Goal: Information Seeking & Learning: Learn about a topic

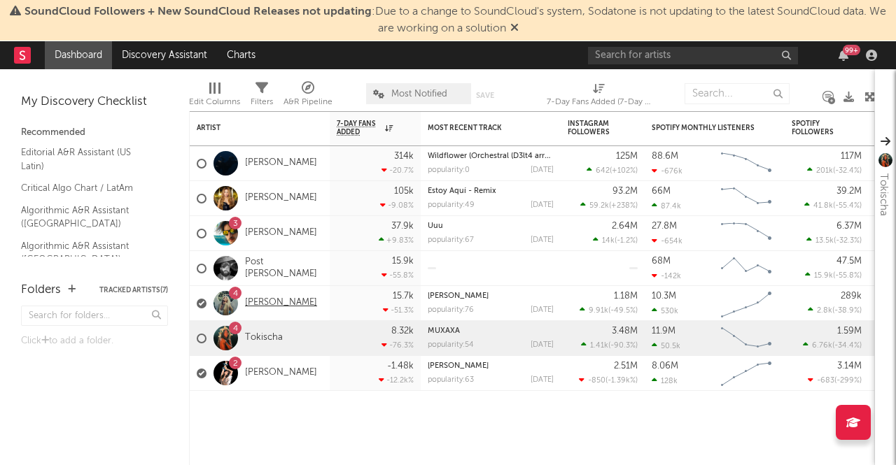
click at [281, 302] on link "[PERSON_NAME]" at bounding box center [281, 303] width 72 height 12
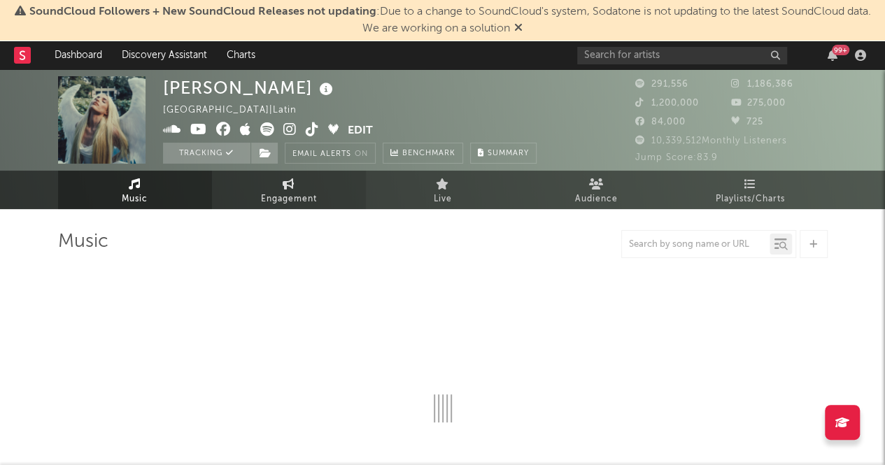
select select "6m"
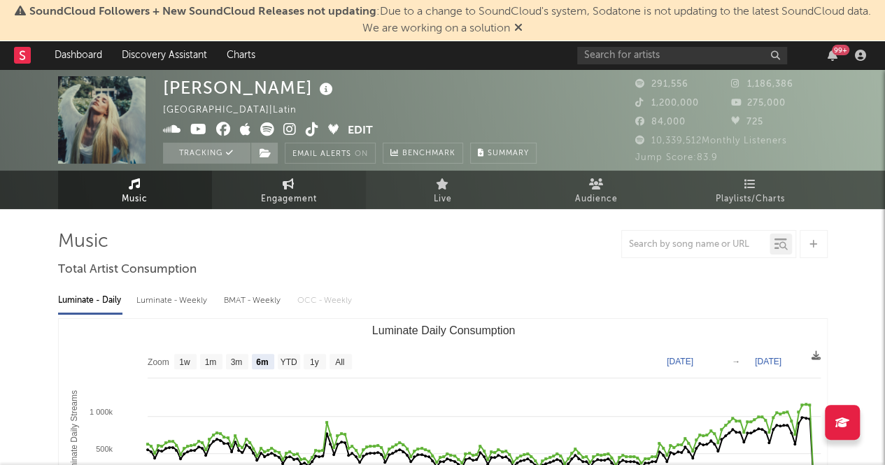
click at [330, 188] on link "Engagement" at bounding box center [289, 190] width 154 height 38
select select "1w"
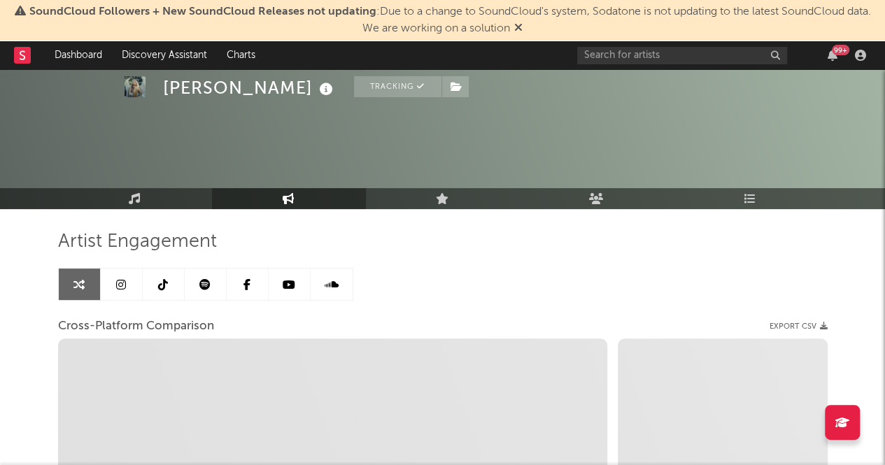
scroll to position [108, 0]
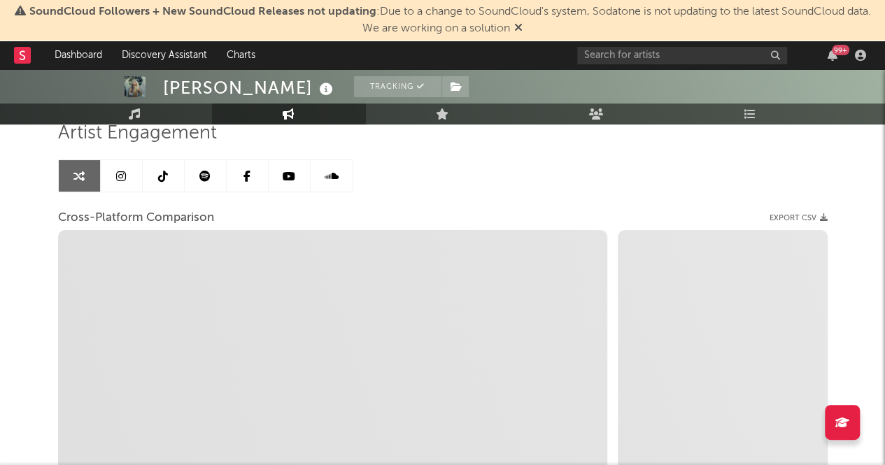
drag, startPoint x: 330, startPoint y: 188, endPoint x: 50, endPoint y: 213, distance: 281.1
click at [50, 213] on div "[PERSON_NAME] Tracking [GEOGRAPHIC_DATA] | Latin Edit Tracking Email Alerts On …" at bounding box center [442, 328] width 885 height 735
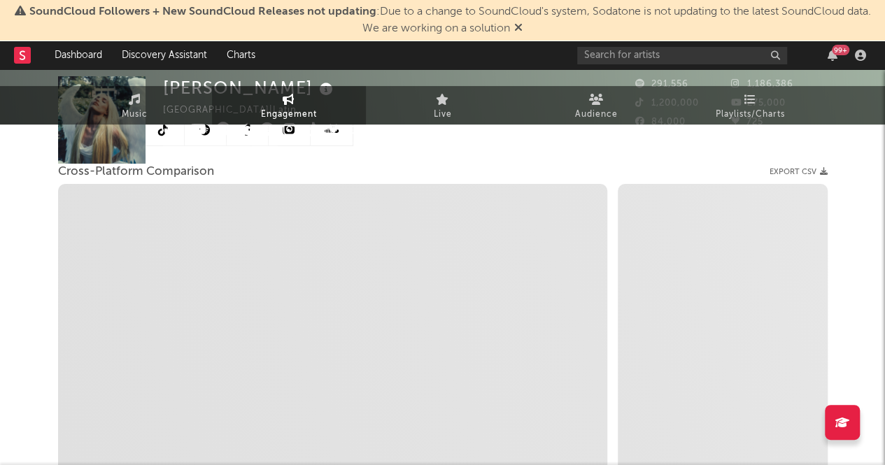
scroll to position [164, 0]
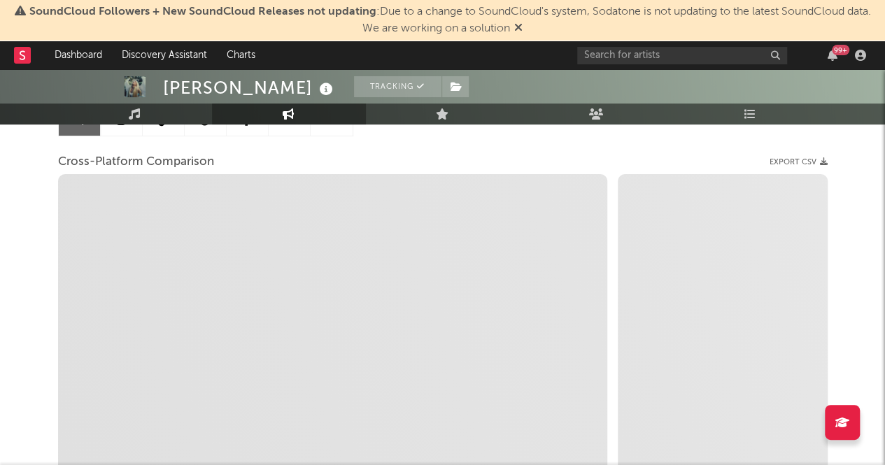
click at [541, 143] on div "Artist Engagement Cross-Platform Comparison Export CSV Zoom 1w 1m 3m 6m YTD 1y …" at bounding box center [443, 304] width 770 height 476
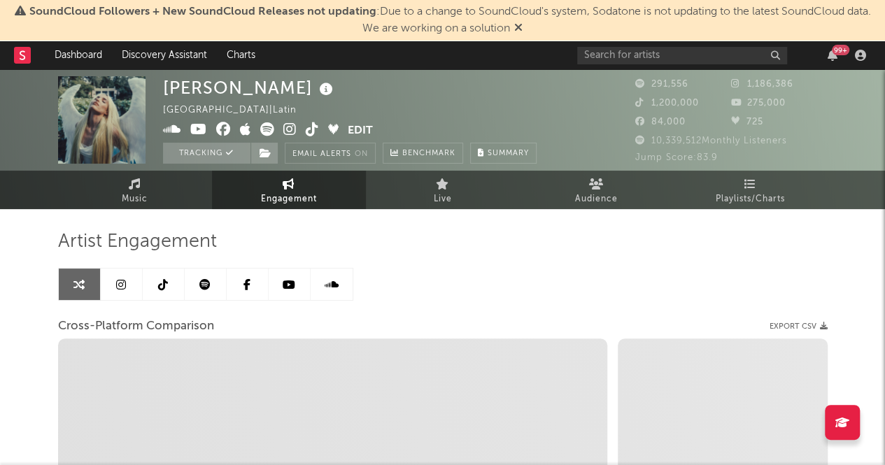
select select "1m"
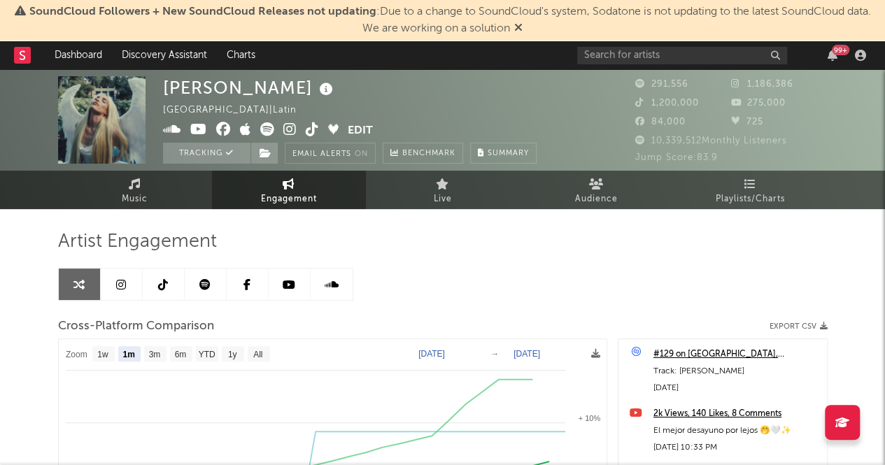
click at [73, 283] on icon at bounding box center [78, 284] width 11 height 11
click at [161, 184] on link "Music" at bounding box center [135, 190] width 154 height 38
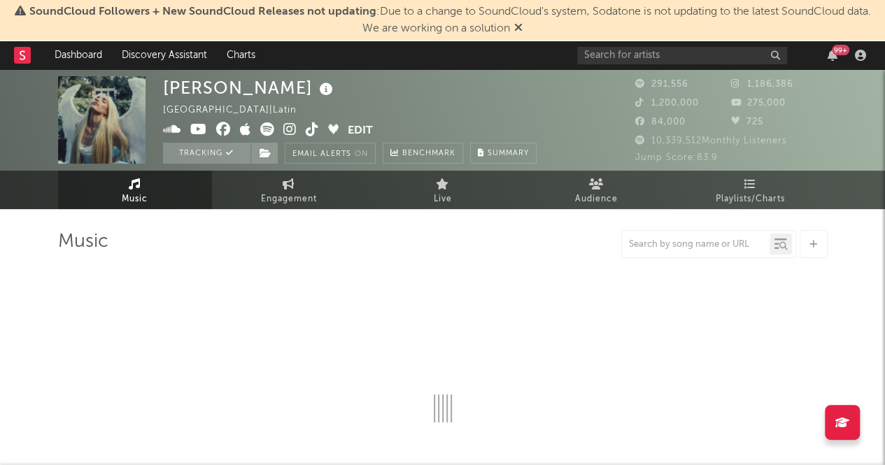
select select "6m"
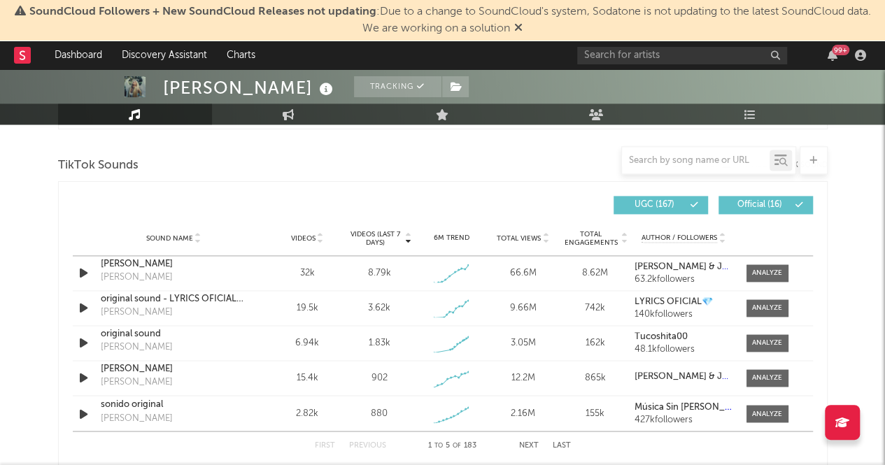
scroll to position [926, 0]
click at [775, 270] on div at bounding box center [767, 274] width 30 height 10
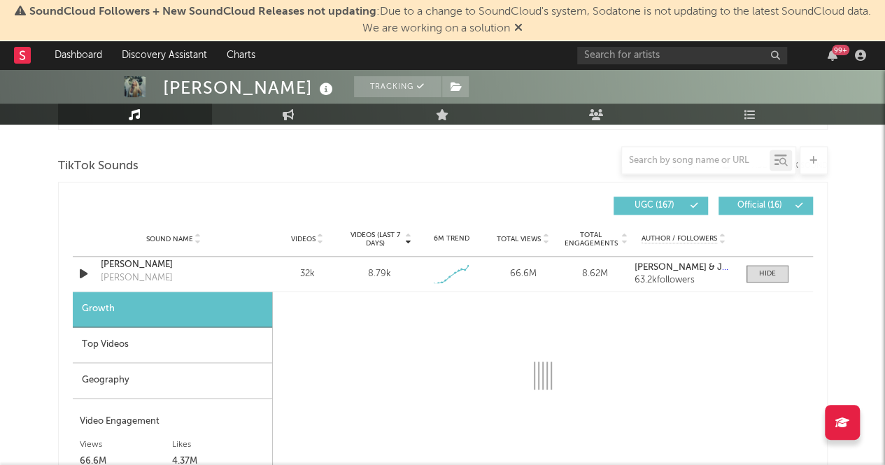
select select "1w"
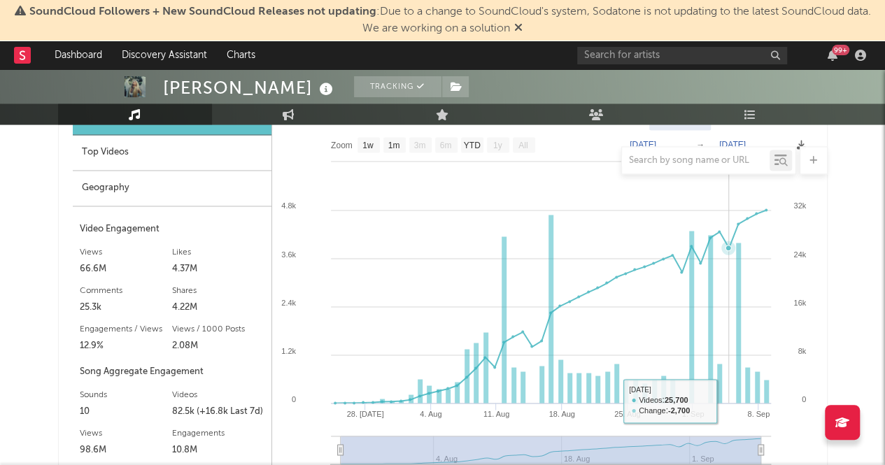
scroll to position [1119, 0]
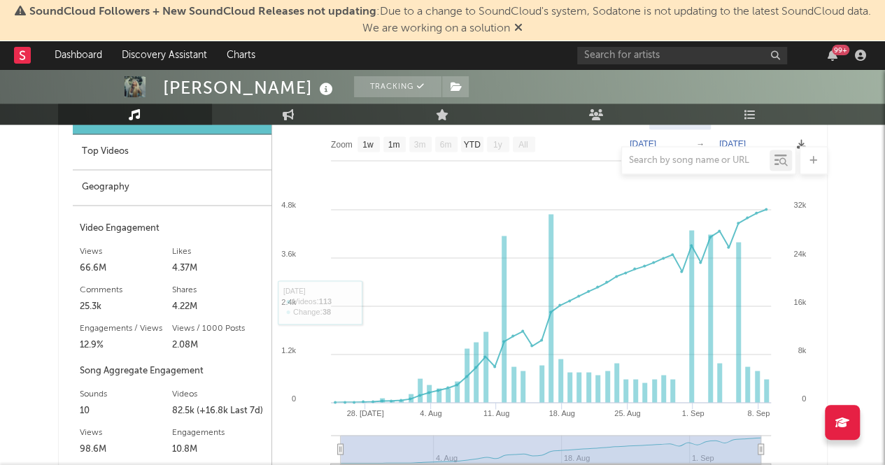
click at [127, 157] on div at bounding box center [443, 160] width 770 height 28
click at [99, 146] on div at bounding box center [443, 160] width 770 height 28
click at [113, 190] on div "Geography" at bounding box center [172, 188] width 199 height 36
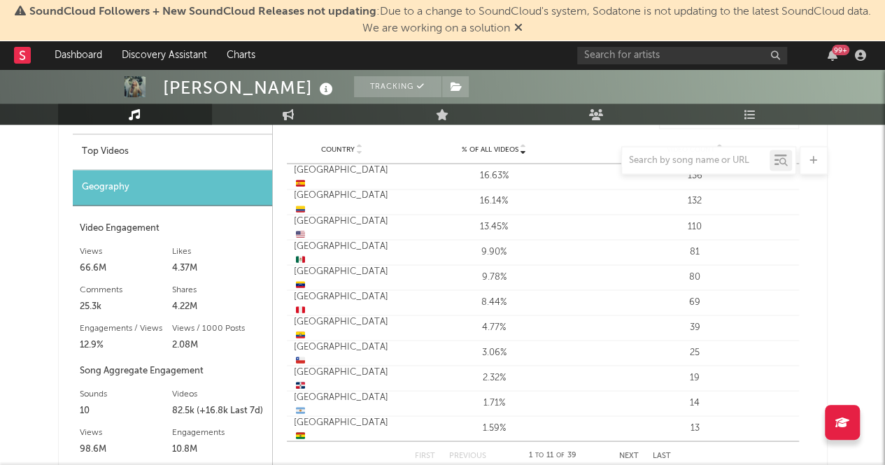
click at [139, 139] on div "Top Videos" at bounding box center [172, 152] width 199 height 36
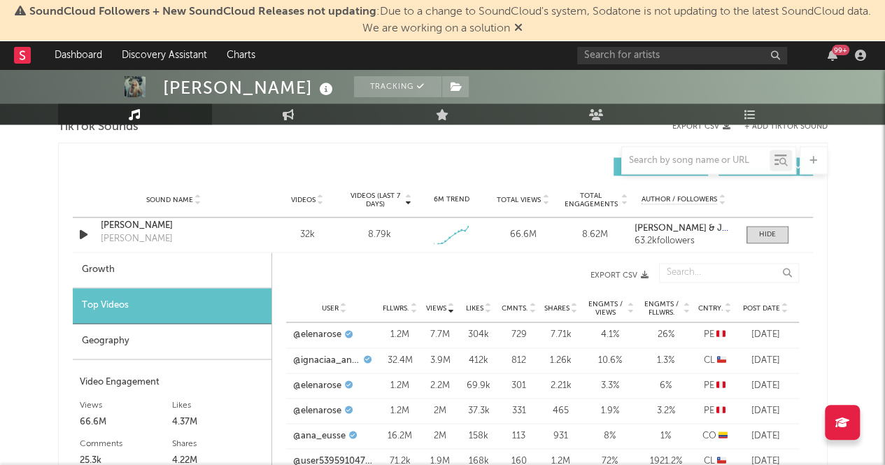
scroll to position [936, 0]
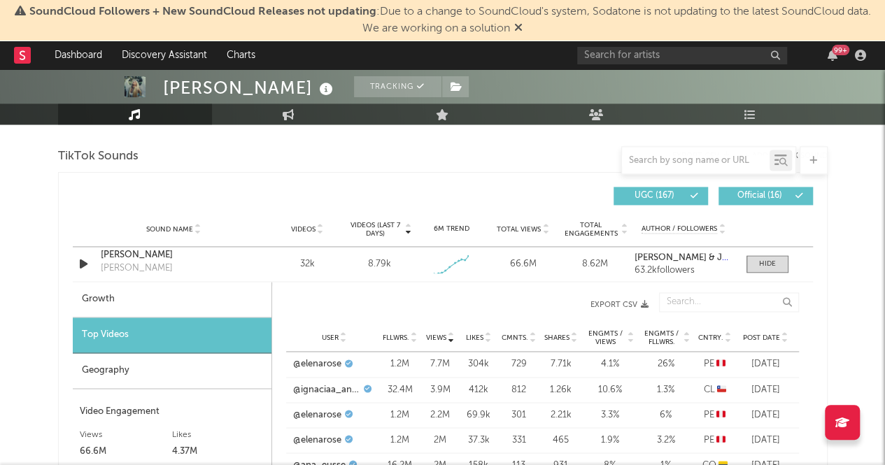
click at [451, 341] on icon at bounding box center [451, 341] width 7 height 6
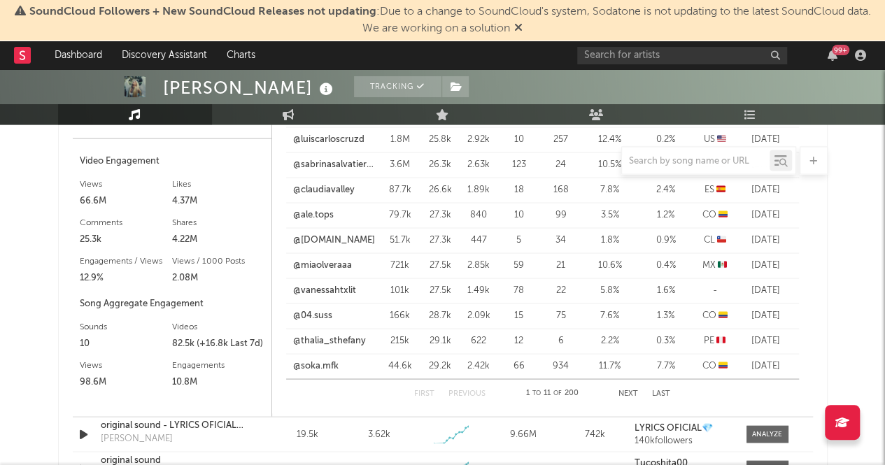
scroll to position [1190, 0]
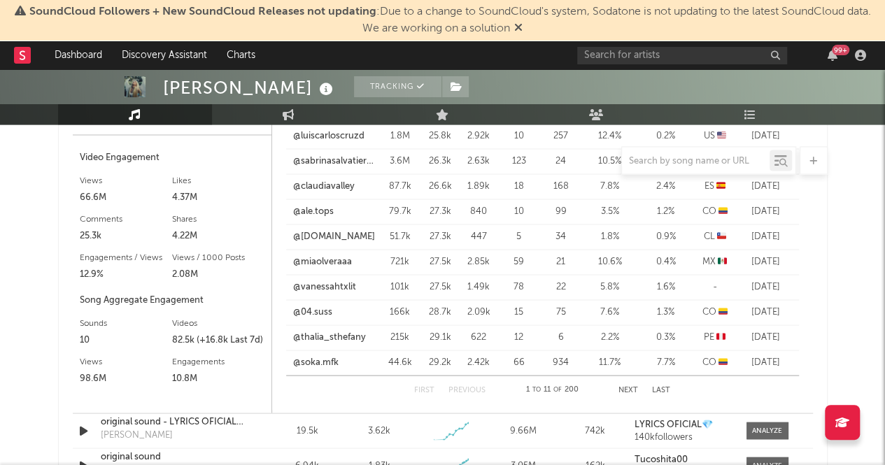
click at [280, 261] on div "Views User Fllwrs. Views Likes Cmnts. Shares Engmts / Views Engmts / Fllwrs. Cn…" at bounding box center [542, 220] width 541 height 379
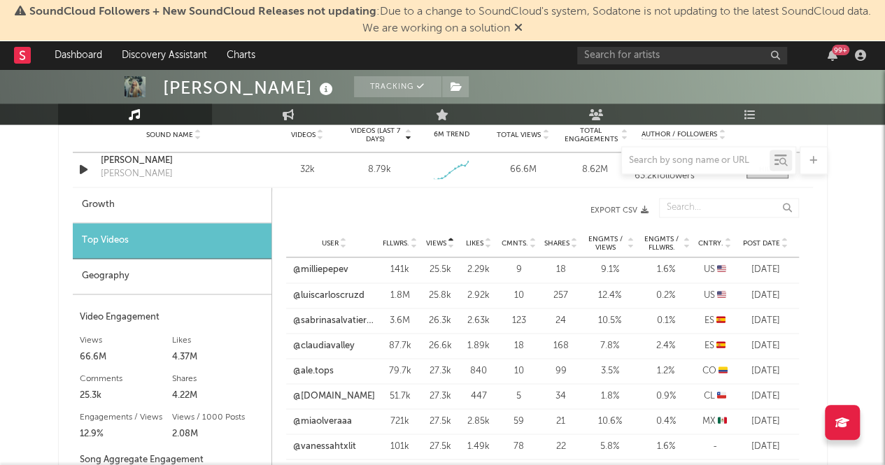
scroll to position [1031, 0]
click at [777, 319] on div "[DATE]" at bounding box center [766, 320] width 52 height 14
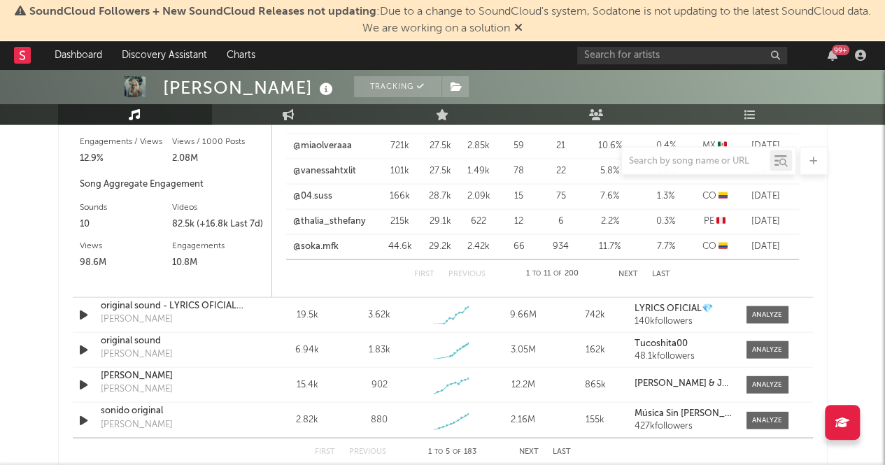
scroll to position [1303, 0]
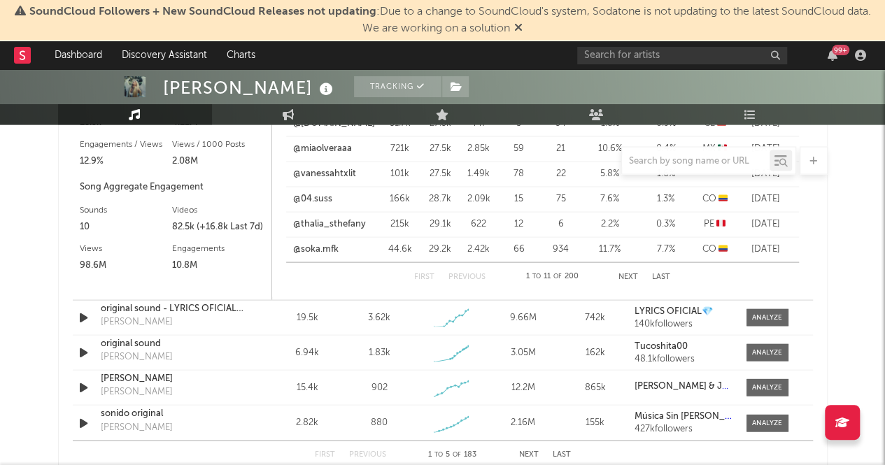
click at [624, 273] on button "Next" at bounding box center [629, 277] width 20 height 8
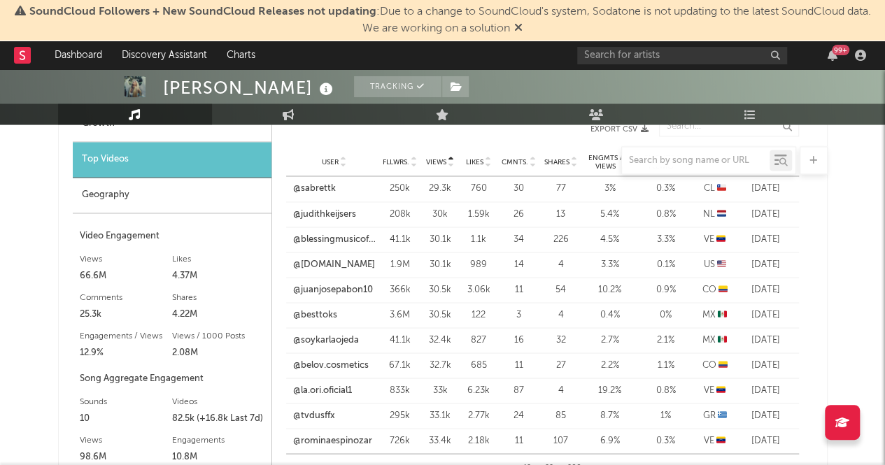
scroll to position [1108, 0]
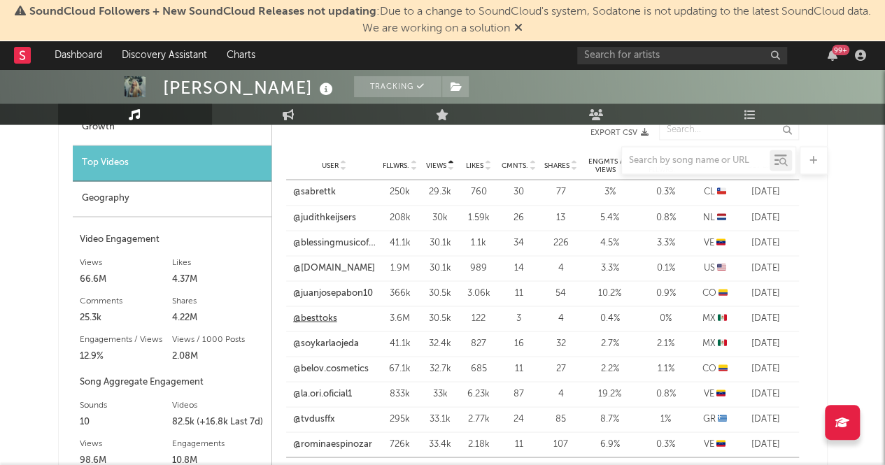
click at [315, 321] on link "@besttoks" at bounding box center [315, 318] width 44 height 14
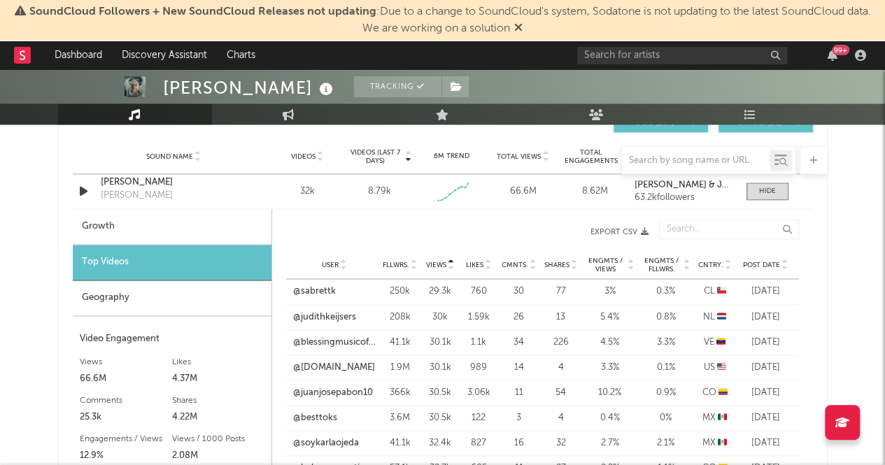
scroll to position [1011, 0]
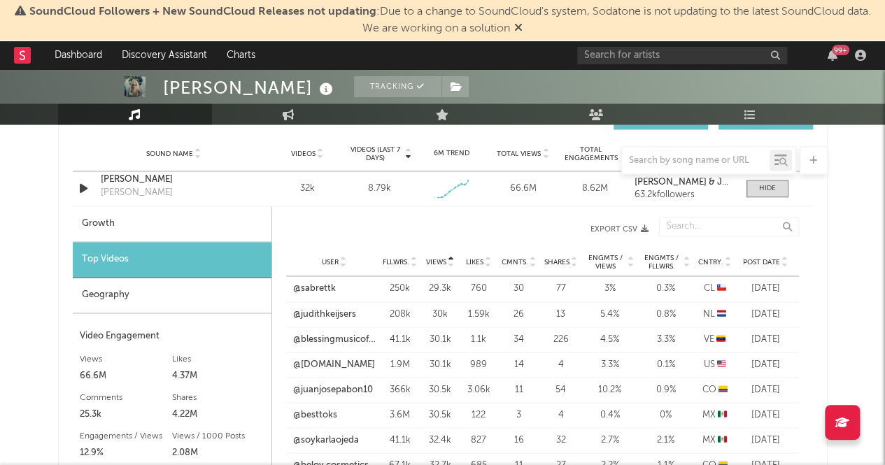
click at [122, 232] on div "Growth" at bounding box center [172, 224] width 199 height 36
select select "1w"
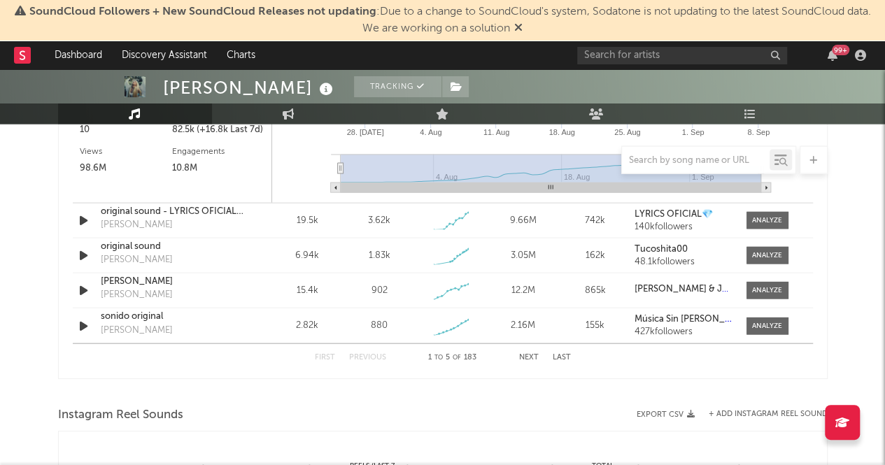
scroll to position [1399, 0]
click at [753, 216] on div at bounding box center [767, 221] width 30 height 10
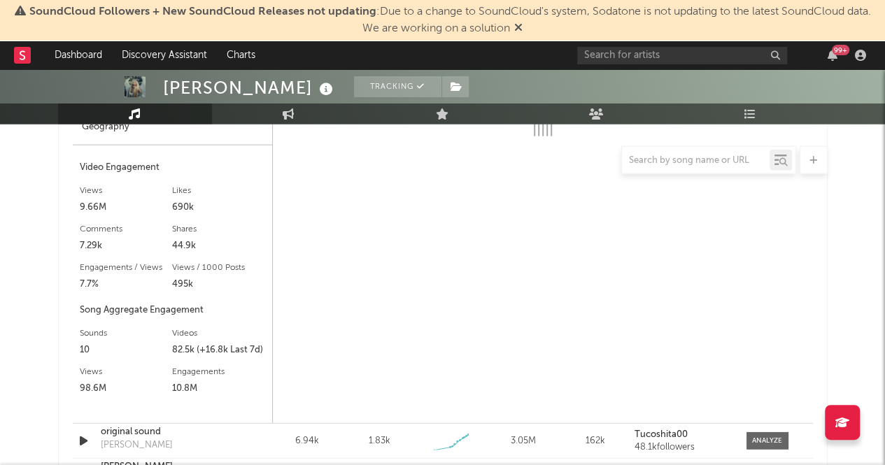
select select "1w"
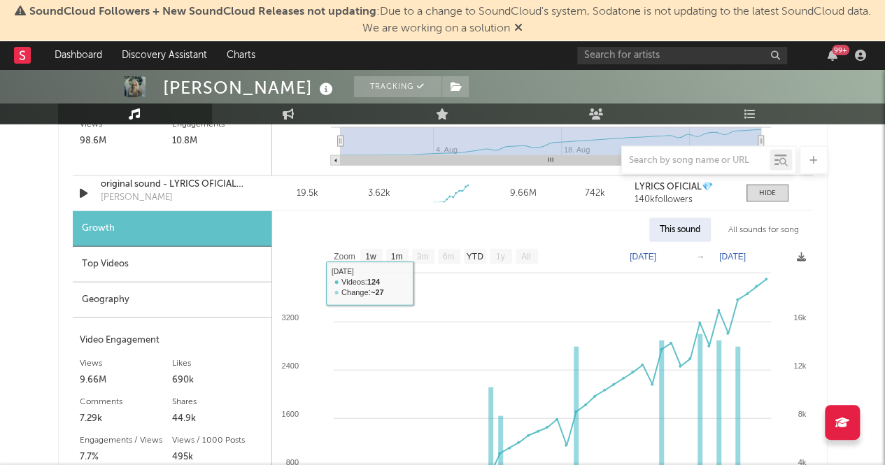
scroll to position [1426, 0]
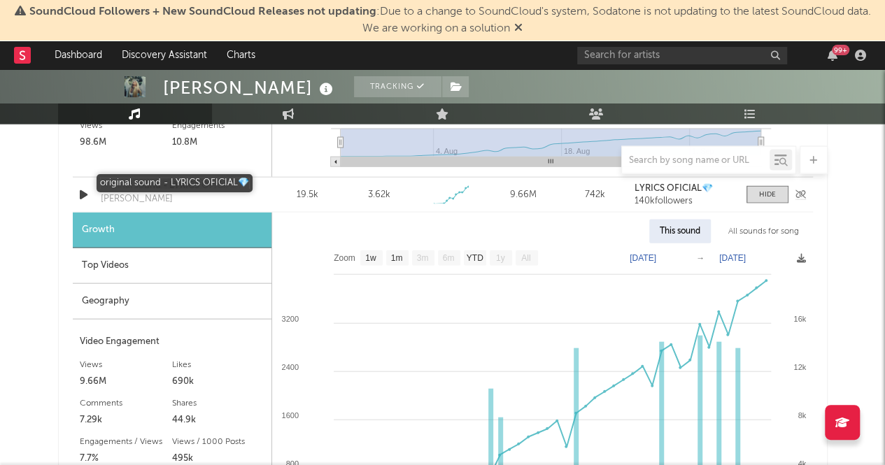
click at [130, 182] on div "original sound - LYRICS OFICIAL💎" at bounding box center [174, 186] width 146 height 14
